Goal: Transaction & Acquisition: Obtain resource

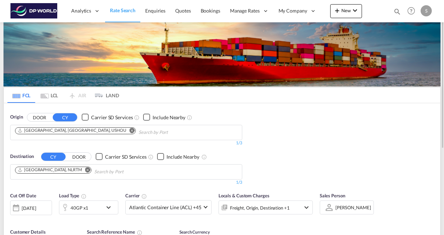
click at [85, 170] on md-icon "Remove" at bounding box center [87, 169] width 5 height 5
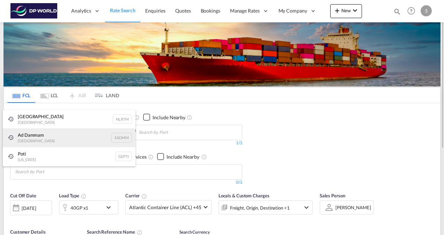
click at [46, 138] on div "Ad Dammam [GEOGRAPHIC_DATA] [GEOGRAPHIC_DATA]" at bounding box center [69, 137] width 133 height 19
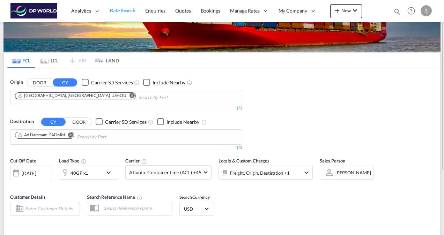
scroll to position [70, 0]
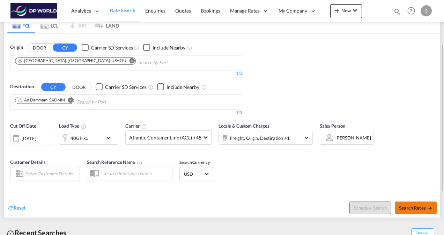
click at [418, 210] on span "Search Rates" at bounding box center [415, 208] width 33 height 6
type input "USHOU to SADMM / [DATE]"
